Goal: Task Accomplishment & Management: Use online tool/utility

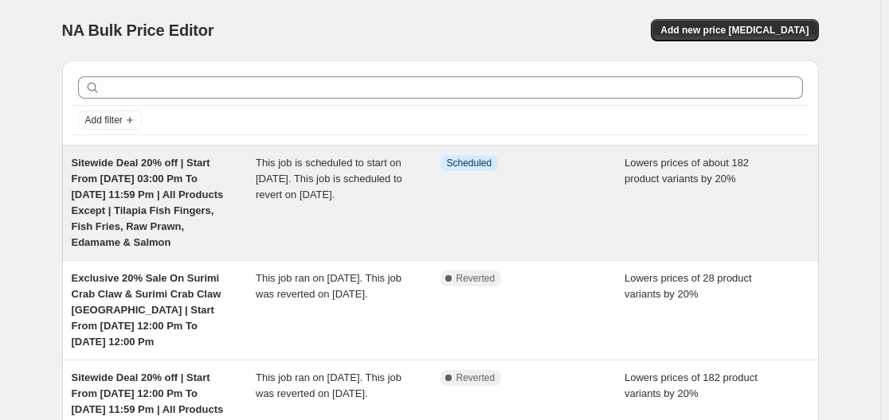
click at [203, 173] on span "Sitewide Deal 20% off | Start From [DATE] 03:00 Pm To [DATE] 11:59 Pm | All Pro…" at bounding box center [148, 203] width 152 height 92
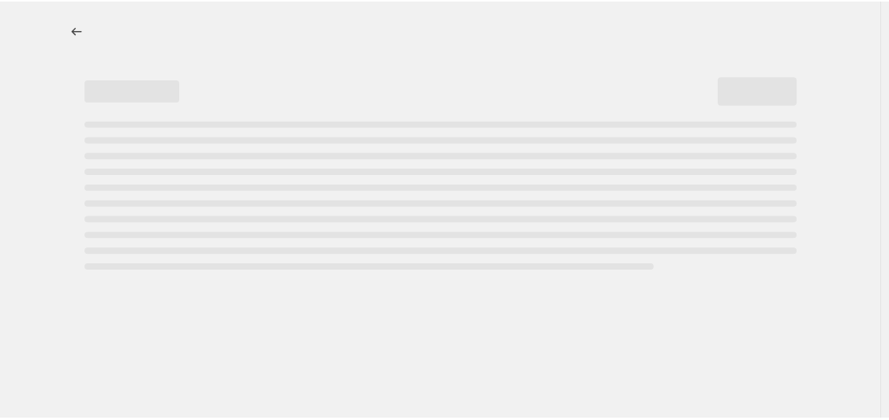
select select "percentage"
select select "no_change"
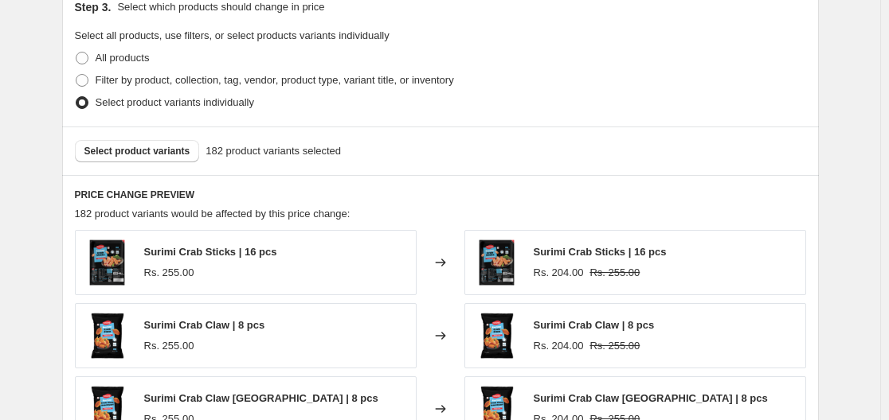
scroll to position [876, 0]
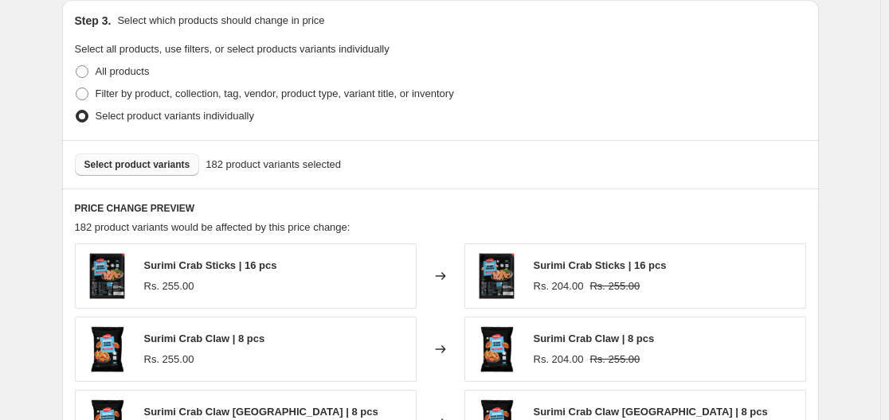
click at [117, 173] on button "Select product variants" at bounding box center [137, 165] width 125 height 22
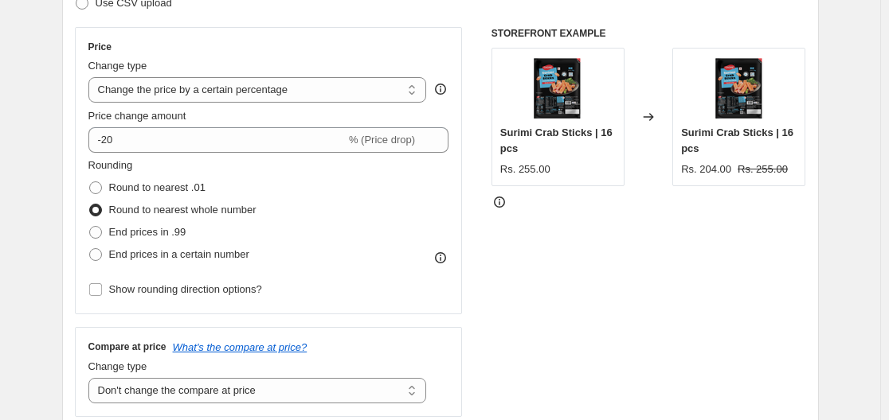
scroll to position [0, 0]
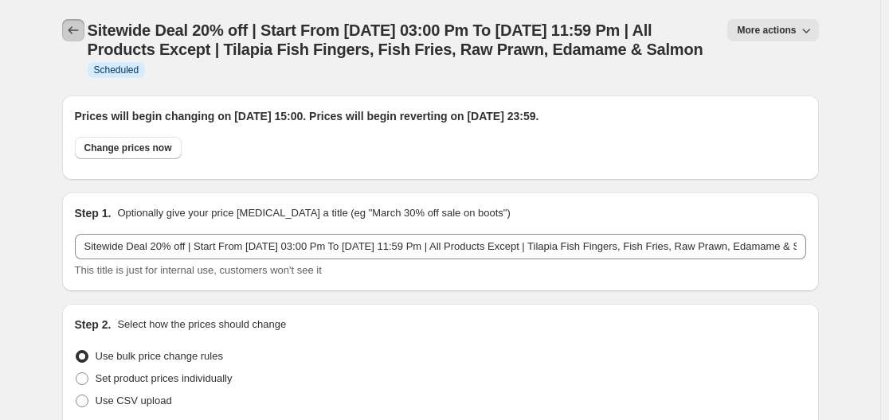
click at [74, 32] on icon "Price change jobs" at bounding box center [73, 30] width 16 height 16
